Goal: Go to known website: Access a specific website the user already knows

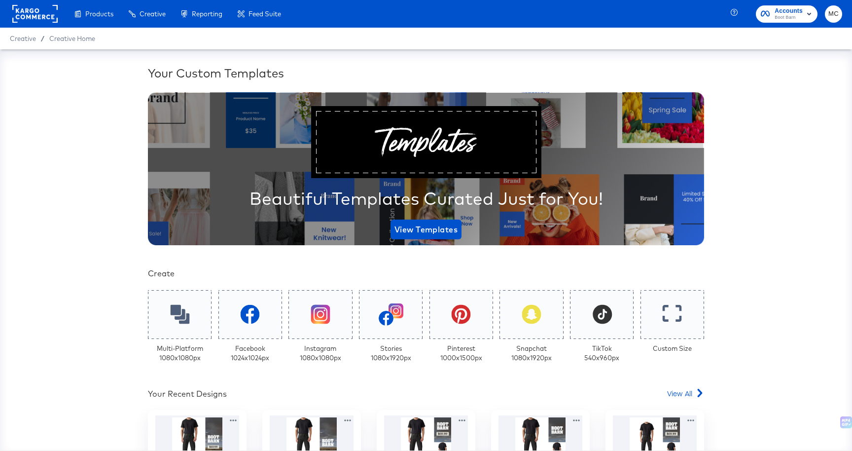
click at [782, 11] on span "Accounts" at bounding box center [788, 11] width 28 height 10
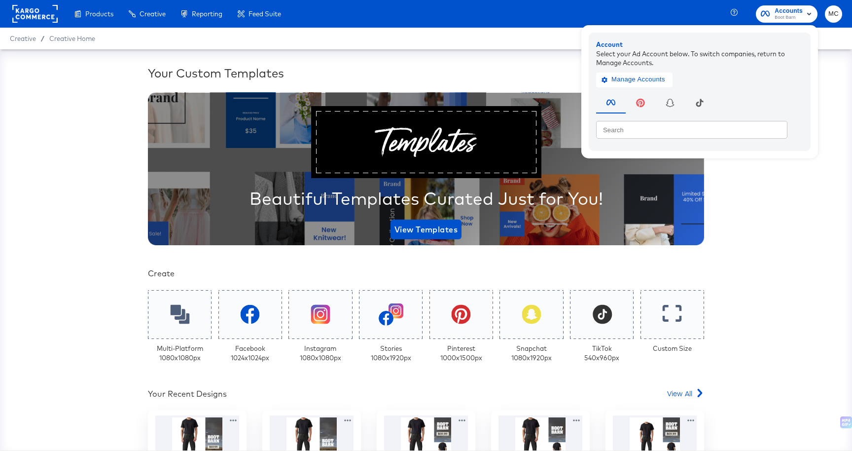
click at [783, 11] on span "Accounts" at bounding box center [788, 11] width 28 height 10
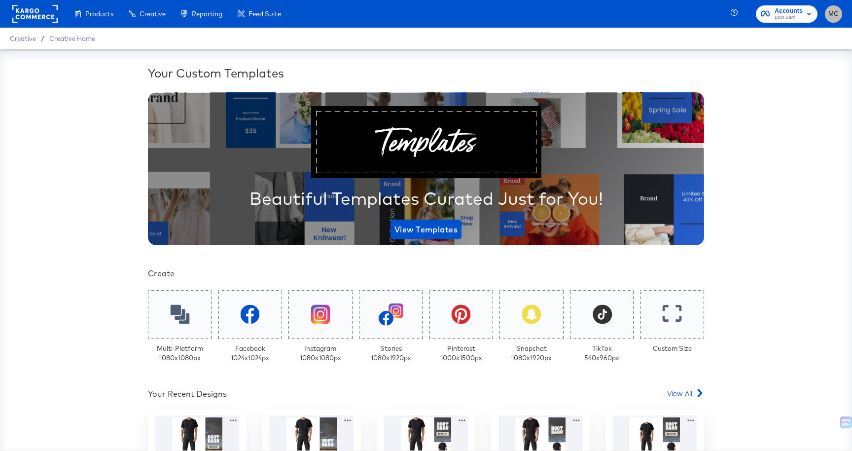
click at [831, 14] on span "MC" at bounding box center [833, 13] width 9 height 11
click at [26, 14] on rect at bounding box center [34, 14] width 45 height 18
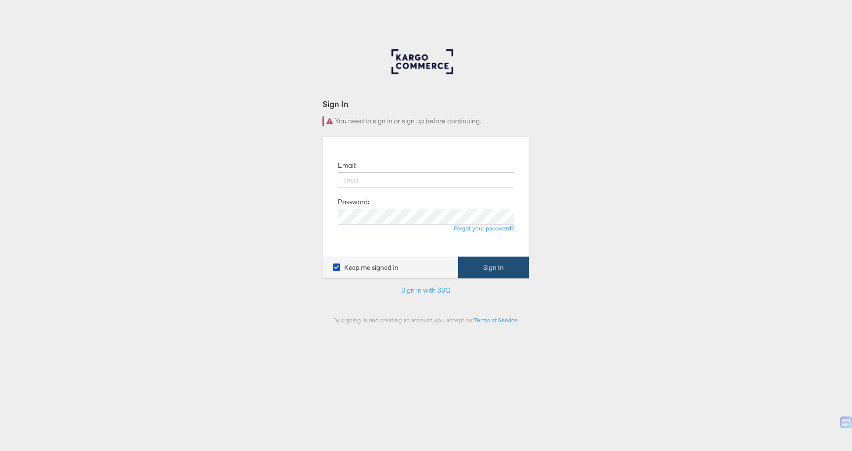
type input "michelle.castillo@kargo.com"
click at [491, 271] on button "Sign In" at bounding box center [493, 267] width 71 height 22
